Goal: Task Accomplishment & Management: Use online tool/utility

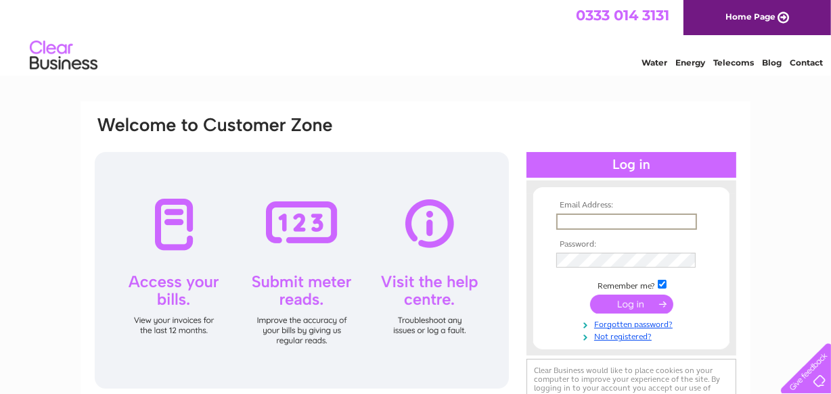
type input "[EMAIL_ADDRESS][DOMAIN_NAME]"
click at [627, 298] on input "submit" at bounding box center [631, 303] width 83 height 19
click at [626, 298] on input "submit" at bounding box center [631, 303] width 83 height 19
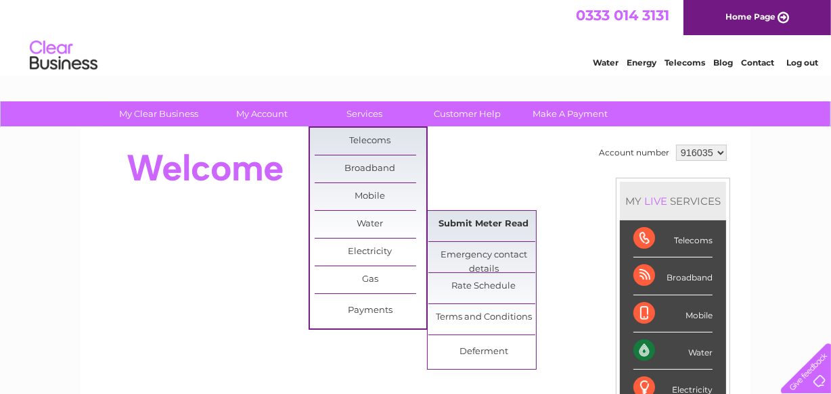
click at [491, 221] on link "Submit Meter Read" at bounding box center [484, 224] width 112 height 27
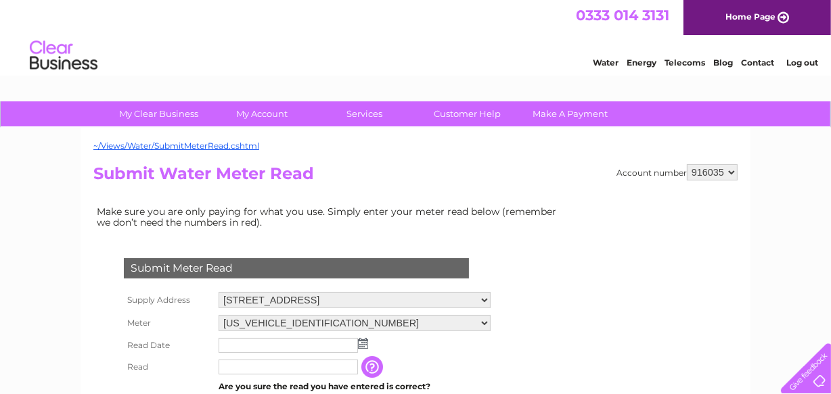
click at [364, 344] on img at bounding box center [363, 343] width 10 height 11
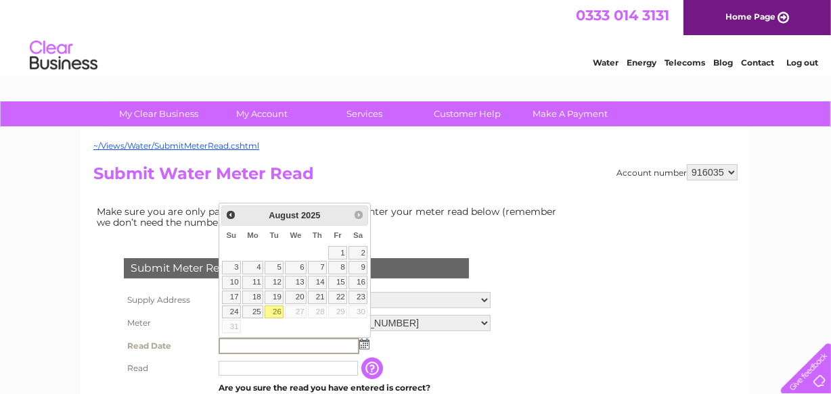
click at [272, 306] on link "26" at bounding box center [273, 313] width 19 height 14
type input "2025/08/26"
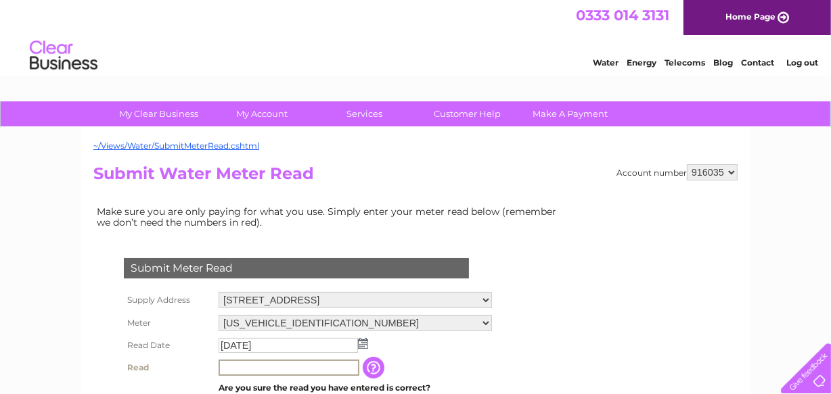
click at [235, 366] on input "text" at bounding box center [288, 368] width 141 height 16
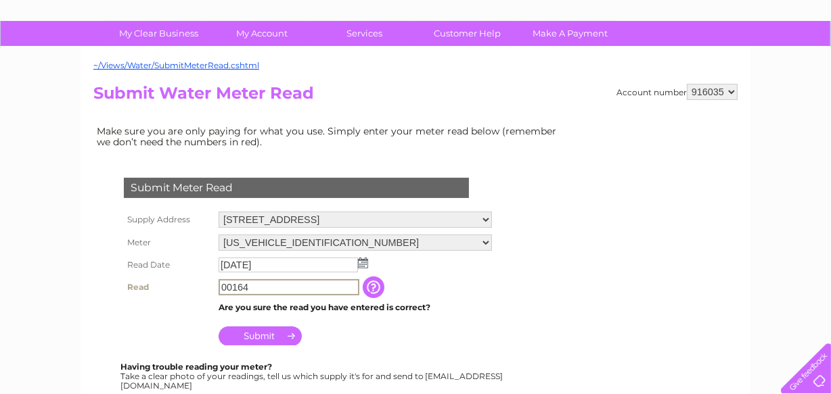
scroll to position [98, 0]
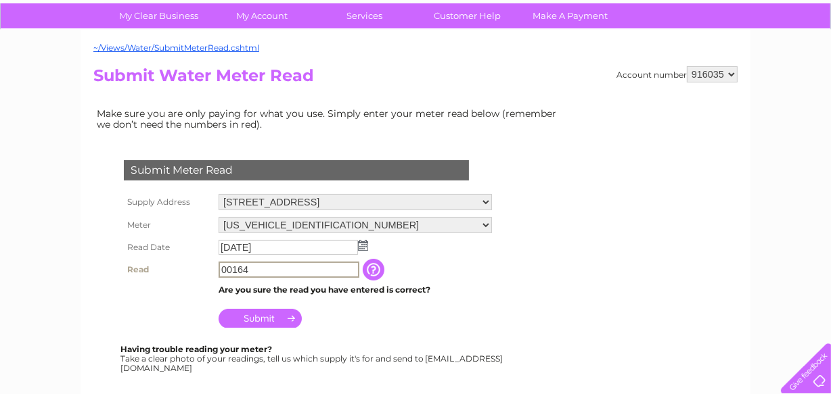
type input "00164"
click at [276, 317] on input "Submit" at bounding box center [259, 318] width 83 height 19
